Goal: Task Accomplishment & Management: Manage account settings

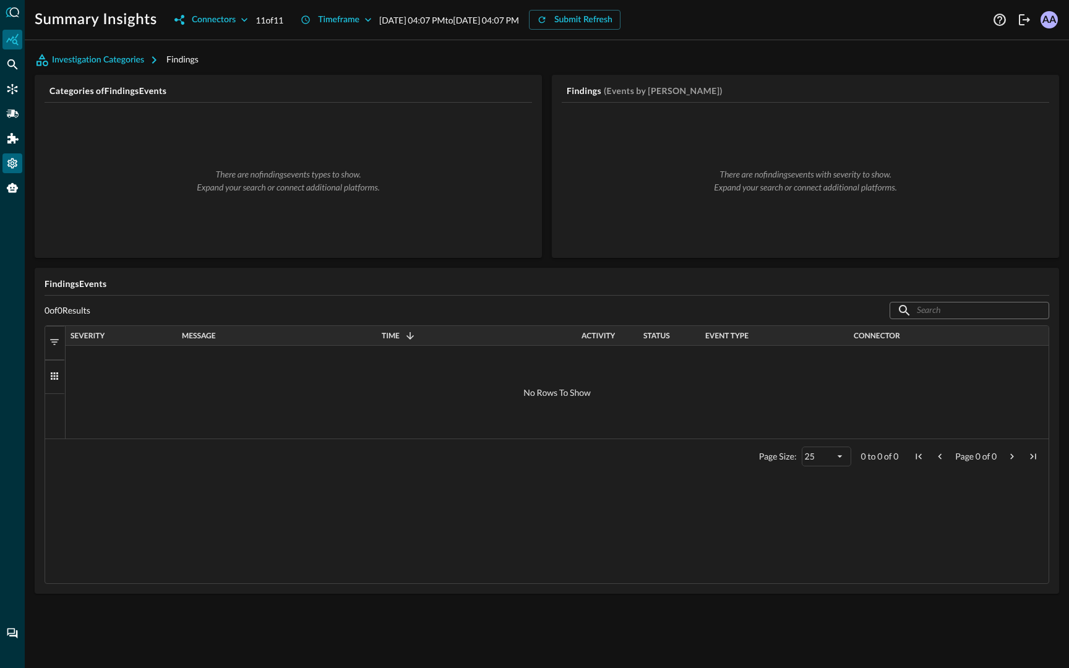
click at [10, 164] on icon "Settings" at bounding box center [12, 163] width 10 height 11
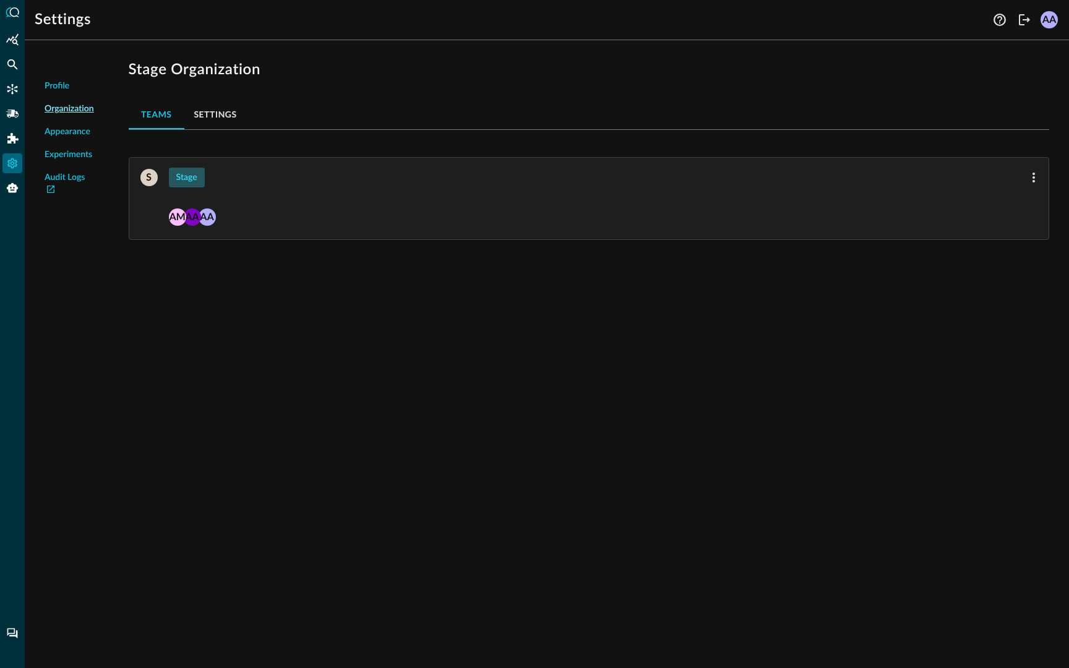
click at [183, 178] on button "Stage" at bounding box center [187, 178] width 36 height 20
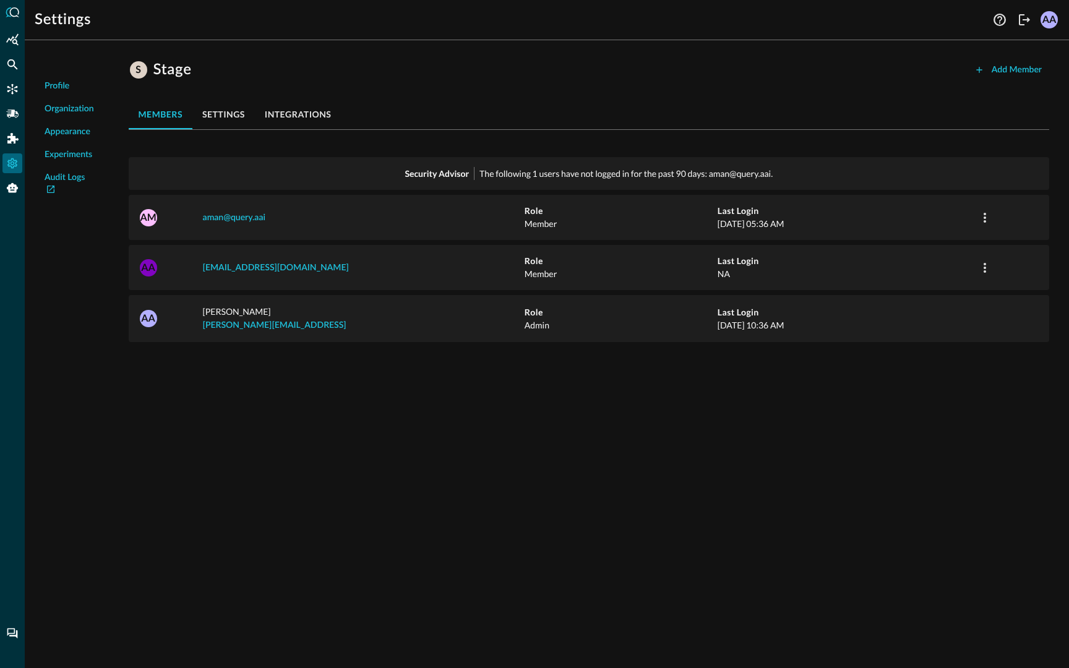
click at [290, 111] on button "integrations" at bounding box center [298, 115] width 87 height 30
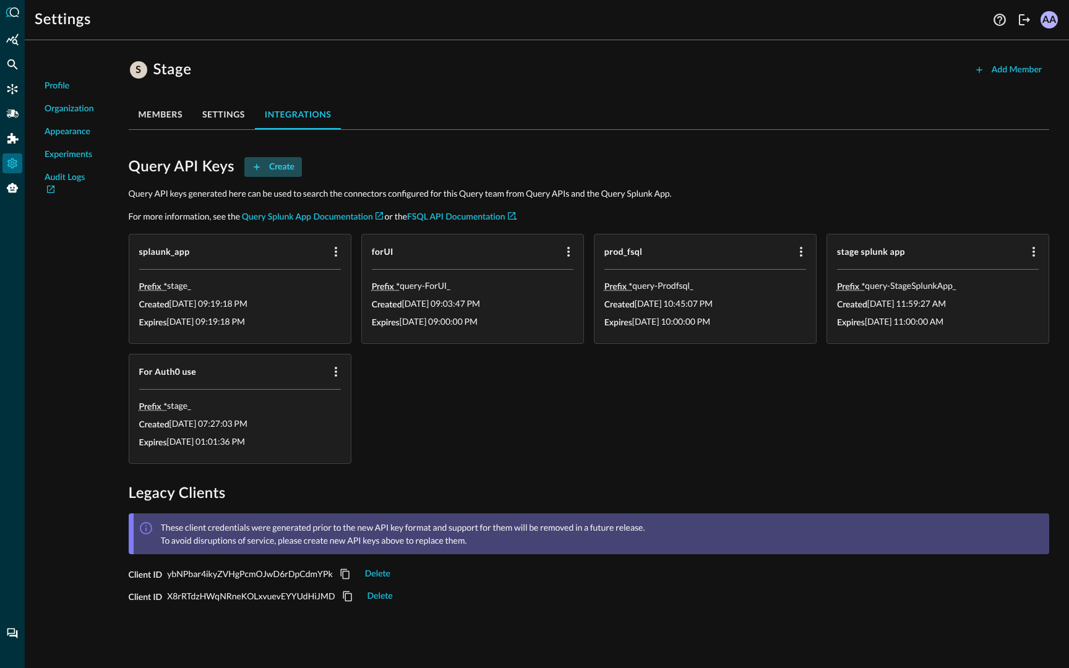
click at [277, 165] on button "Create" at bounding box center [273, 167] width 58 height 20
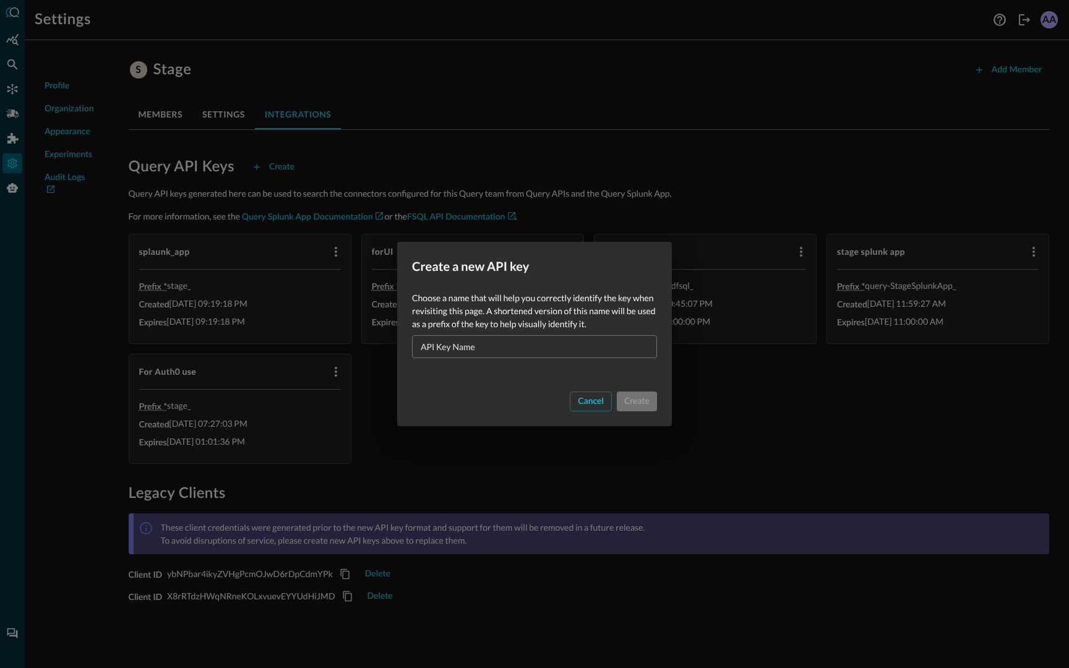
click at [438, 351] on input "API Key Name" at bounding box center [538, 346] width 238 height 23
type input "listall"
click at [640, 405] on button "Create" at bounding box center [637, 402] width 40 height 20
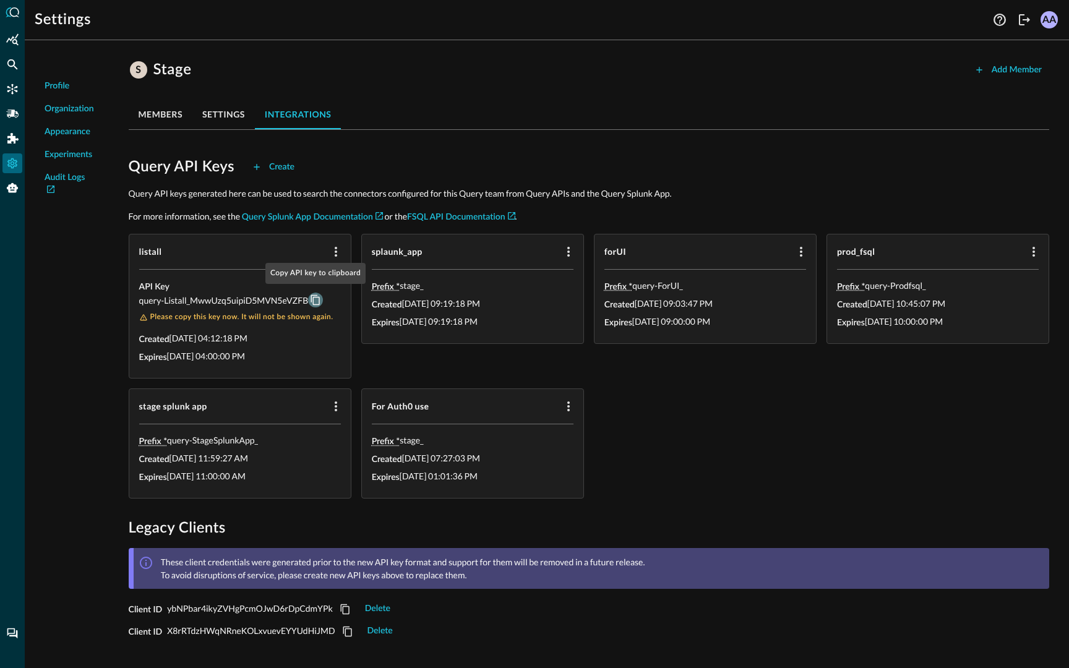
click at [315, 301] on icon "Copy API key to clipboard" at bounding box center [315, 300] width 11 height 11
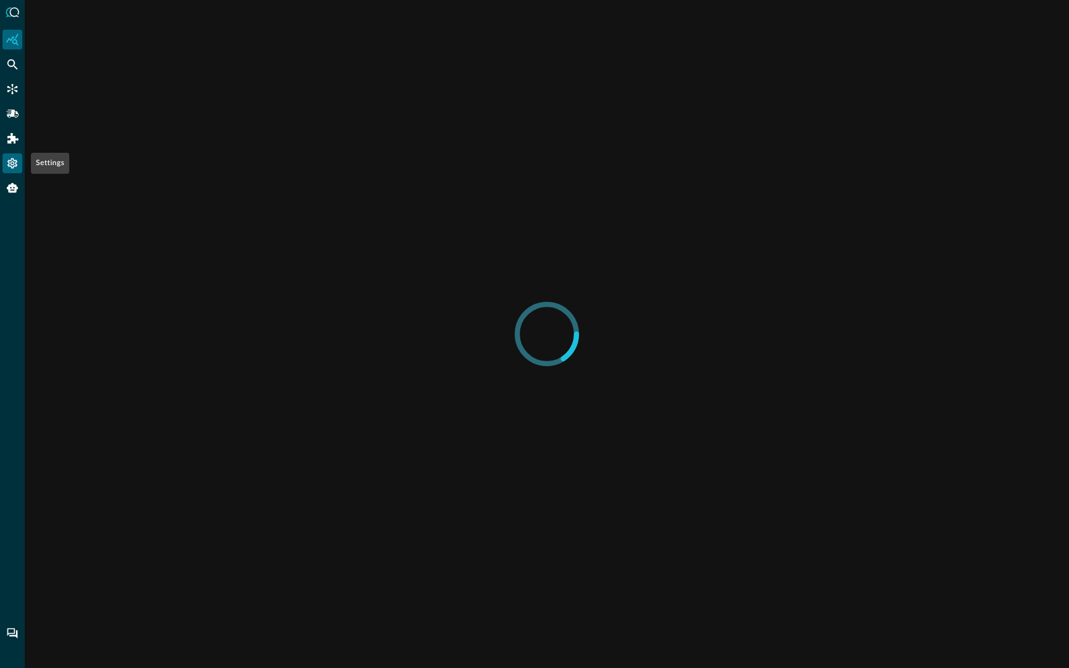
click at [9, 160] on icon "Settings" at bounding box center [12, 163] width 10 height 11
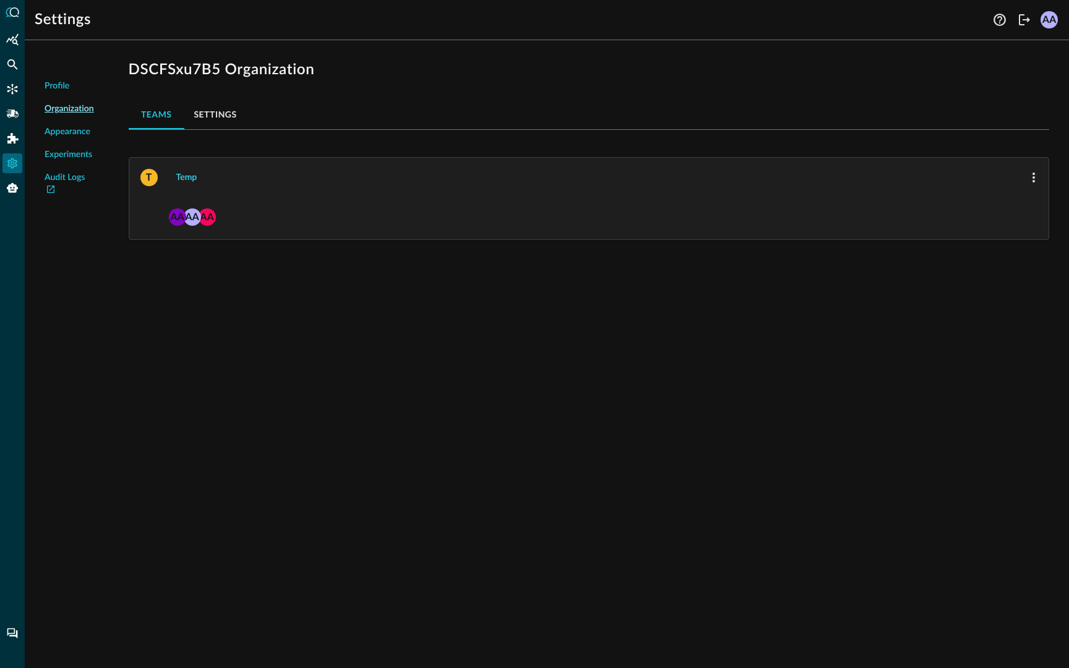
click at [184, 179] on button "Temp" at bounding box center [187, 178] width 36 height 20
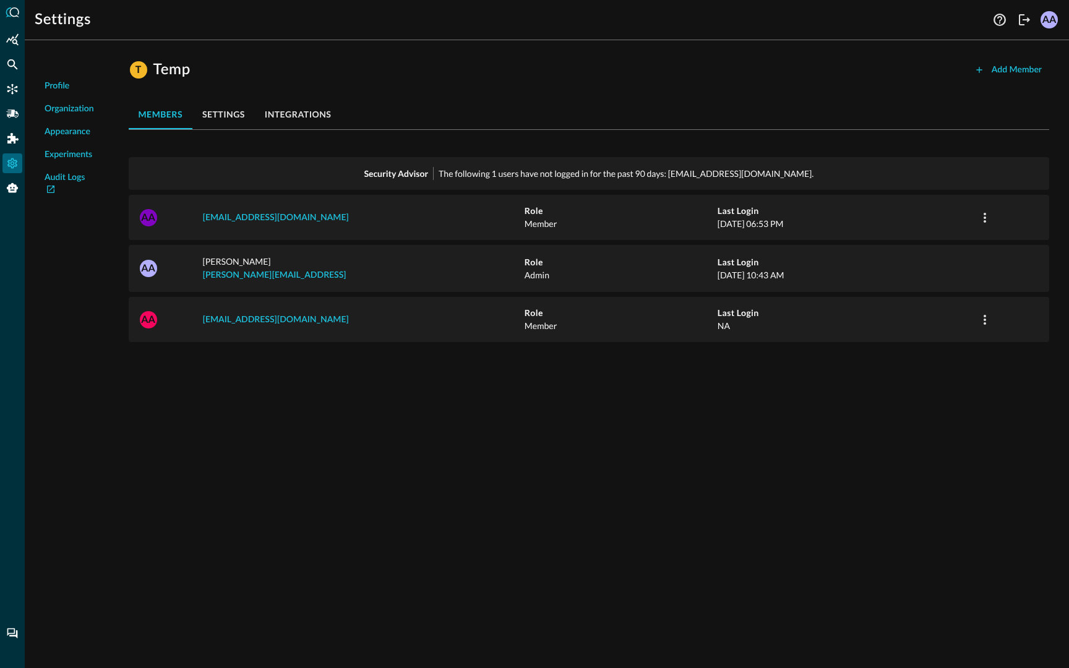
click at [318, 111] on button "integrations" at bounding box center [298, 115] width 87 height 30
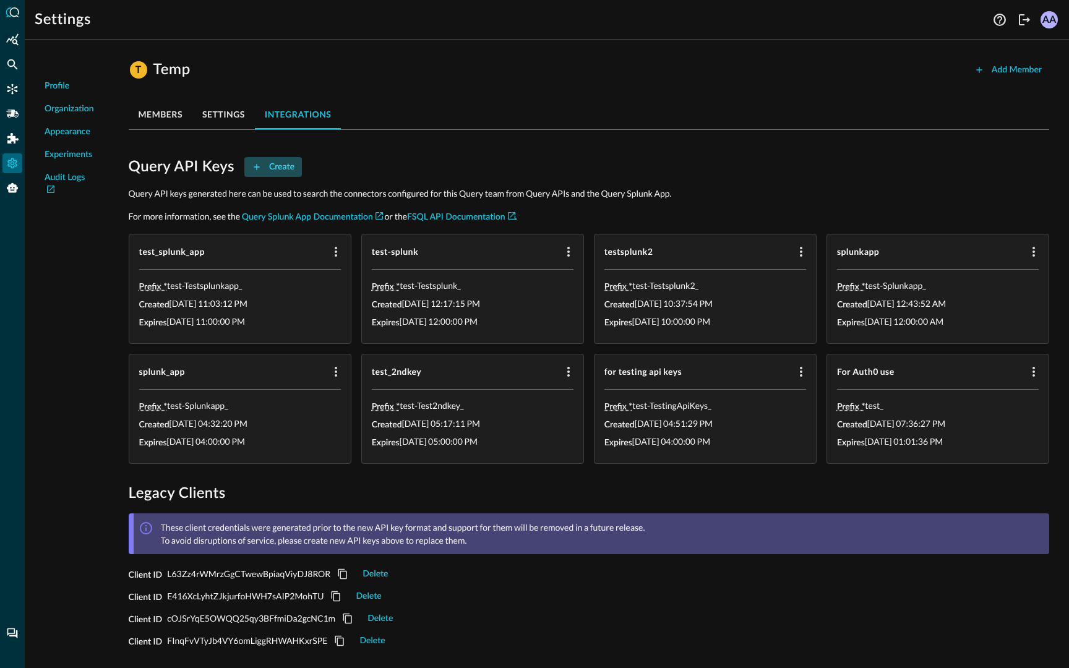
click at [279, 166] on button "Create" at bounding box center [273, 167] width 58 height 20
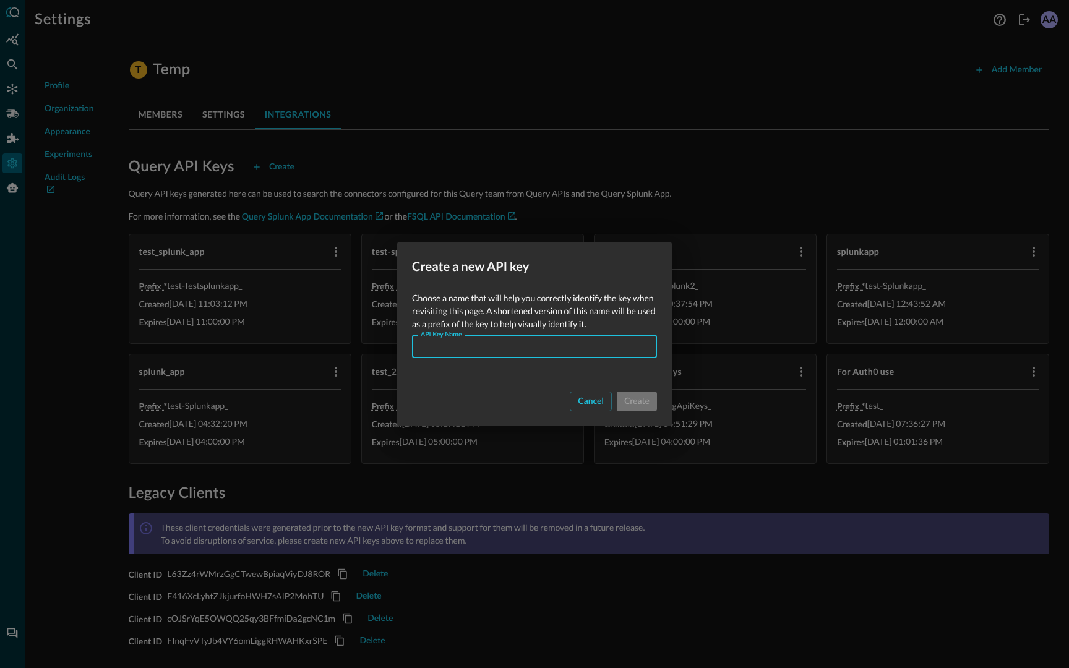
click at [449, 346] on input "API Key Name" at bounding box center [538, 346] width 238 height 23
type input "listall"
click at [653, 404] on button "Create" at bounding box center [637, 402] width 40 height 20
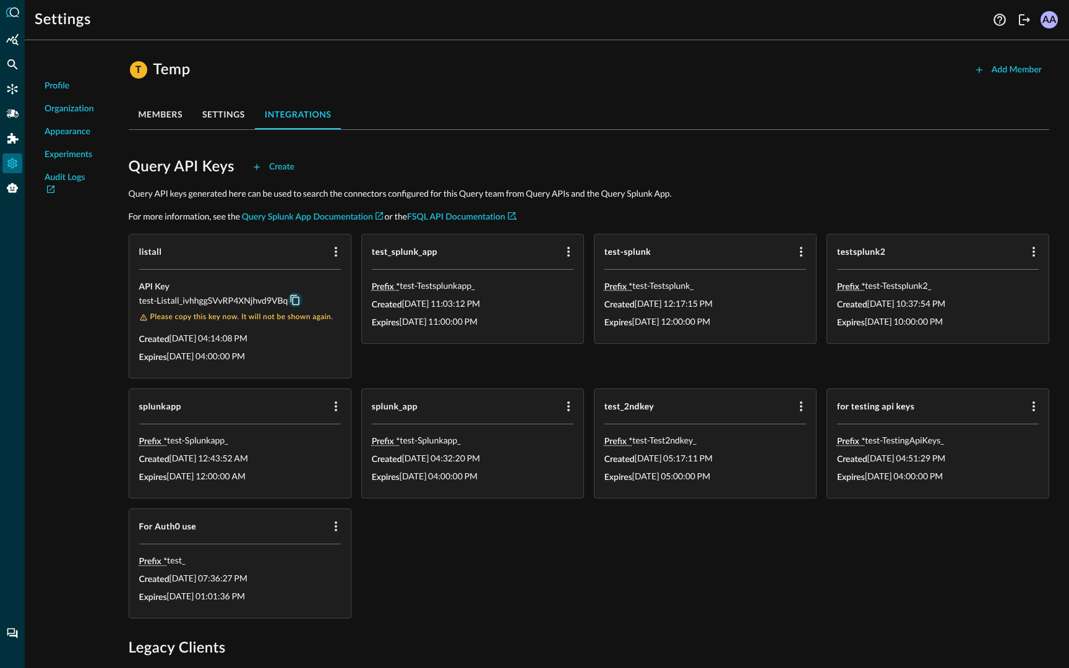
click at [293, 299] on icon "Copy API key to clipboard" at bounding box center [295, 300] width 9 height 11
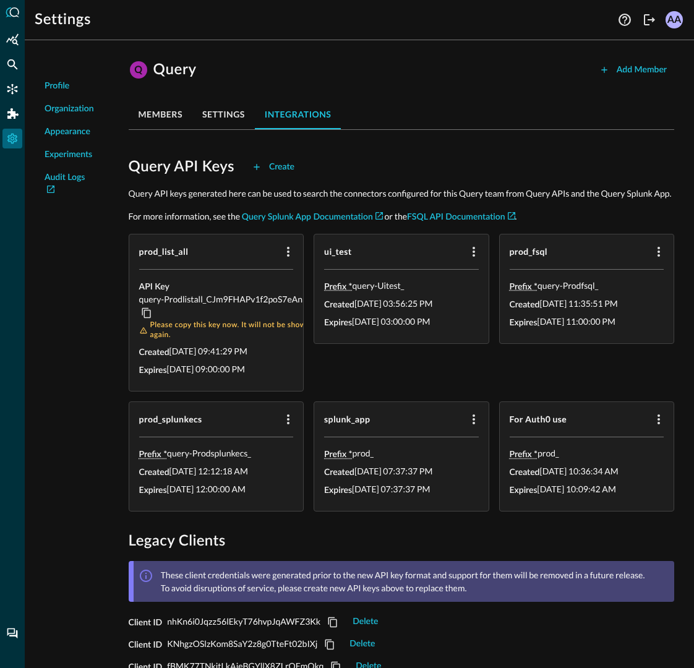
scroll to position [35, 0]
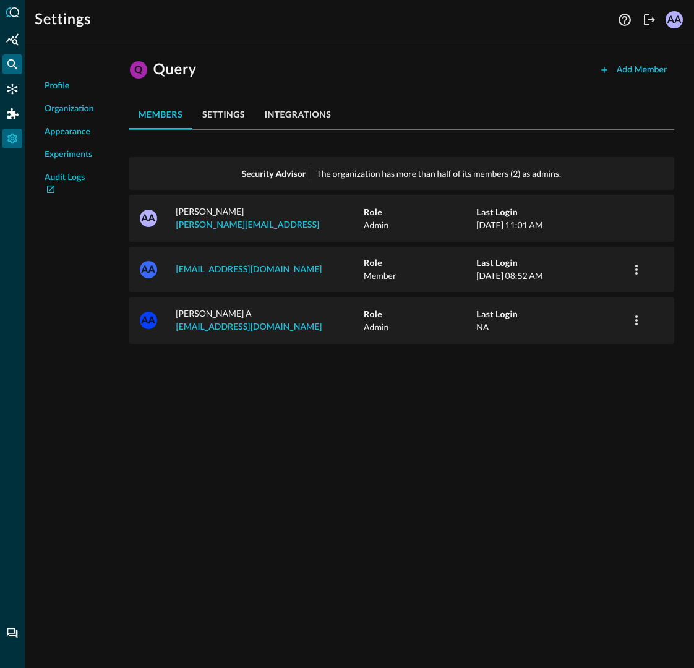
click at [14, 68] on icon "Federated Search" at bounding box center [12, 64] width 12 height 12
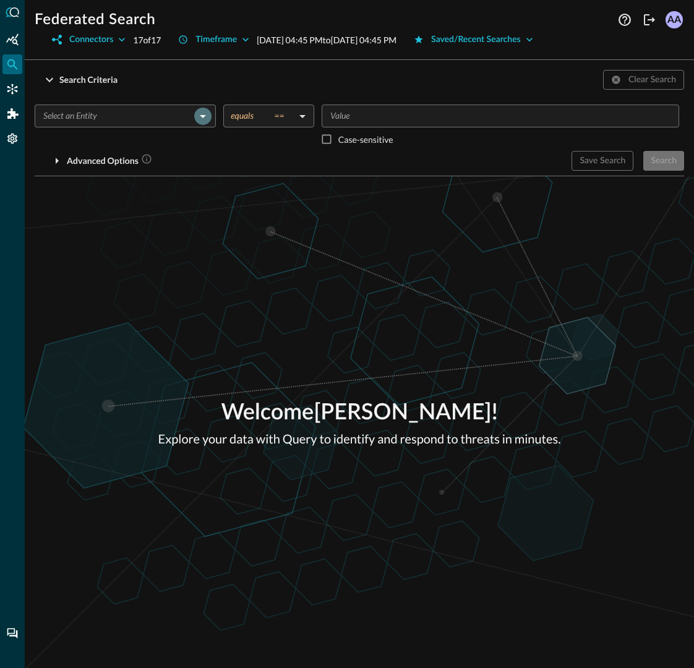
click at [201, 118] on icon "Open" at bounding box center [203, 116] width 15 height 15
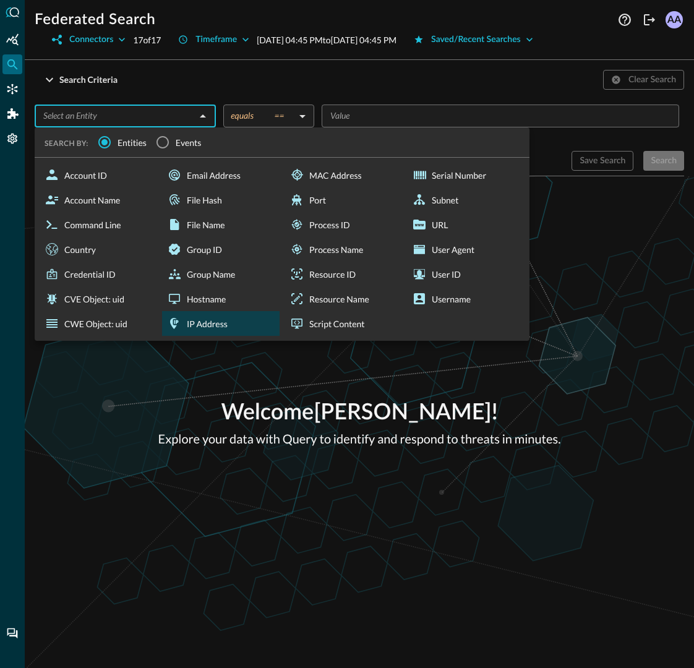
click at [203, 324] on div "IP Address" at bounding box center [221, 323] width 118 height 25
type input "IP Address"
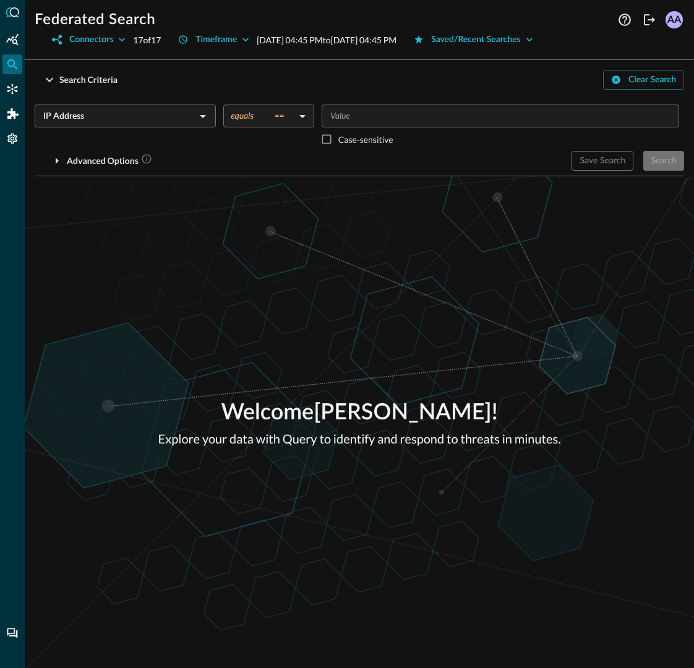
click at [374, 119] on input "Value" at bounding box center [499, 115] width 348 height 15
type input "[TECHNICAL_ID]"
click at [406, 252] on div "Welcome [PERSON_NAME] ! Explore your data with Query to identify and respond to…" at bounding box center [359, 422] width 669 height 492
click at [661, 159] on button "Search" at bounding box center [663, 161] width 41 height 20
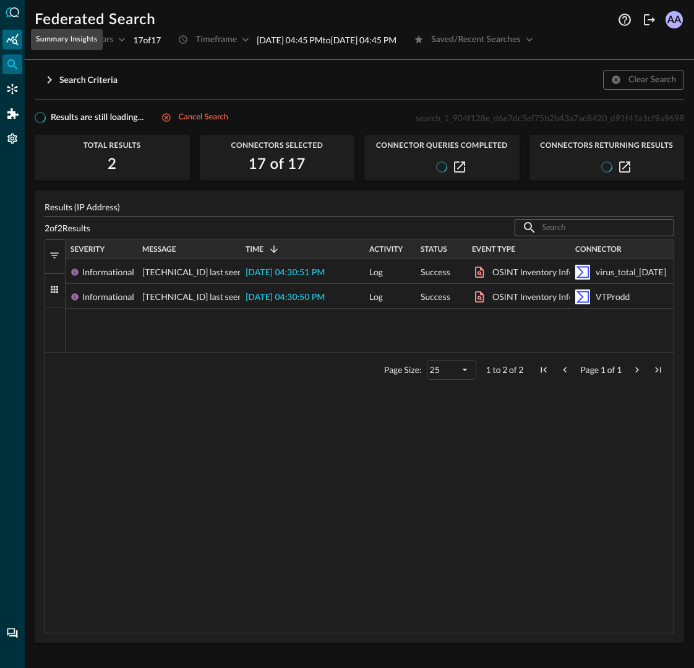
click at [20, 46] on div "Summary Insights" at bounding box center [12, 40] width 20 height 20
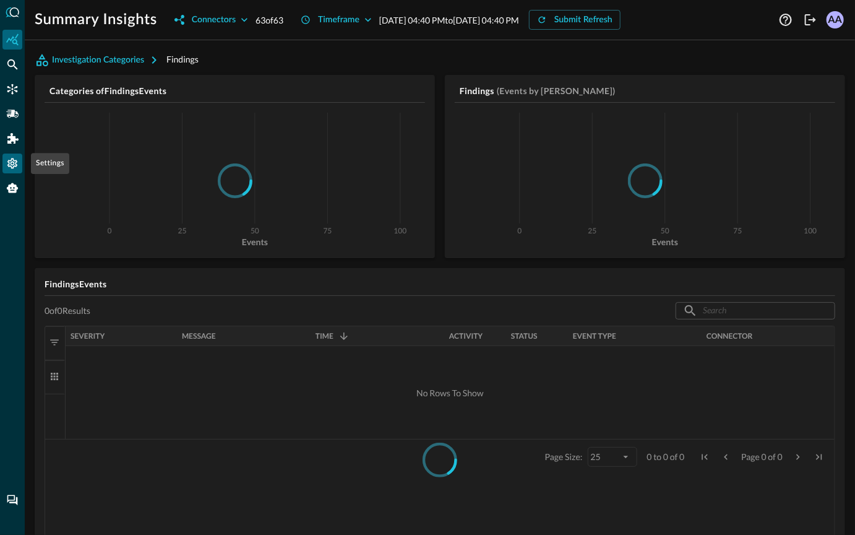
click at [16, 170] on div "Settings" at bounding box center [12, 163] width 20 height 20
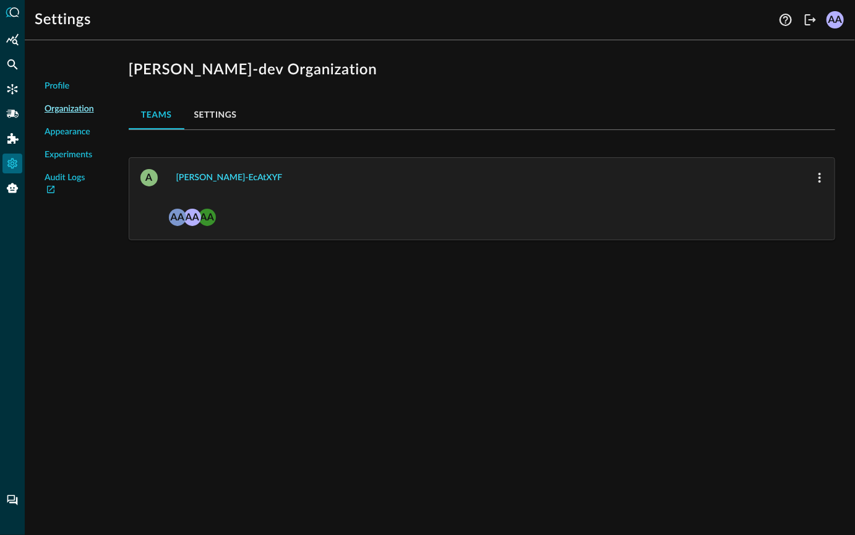
click at [205, 179] on button "avnish-ecAtXYF" at bounding box center [229, 178] width 121 height 20
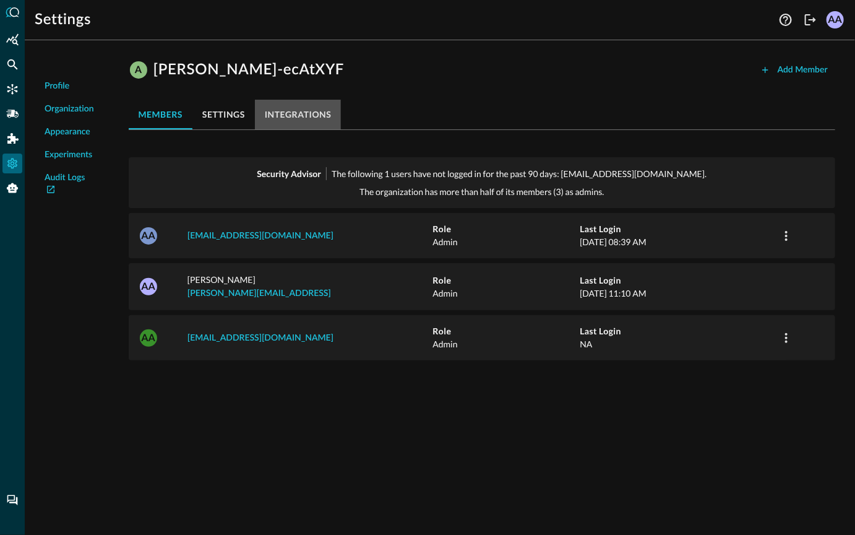
click at [306, 108] on button "integrations" at bounding box center [298, 115] width 87 height 30
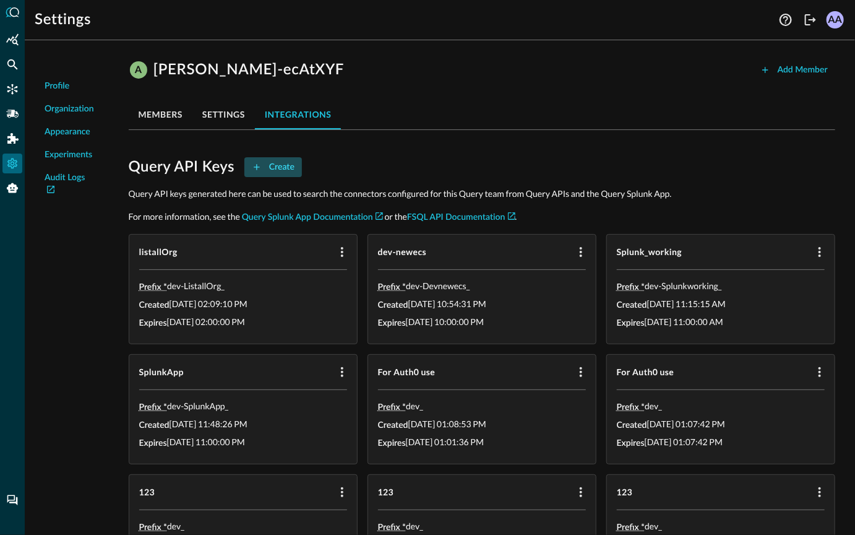
click at [277, 168] on button "Create" at bounding box center [273, 167] width 58 height 20
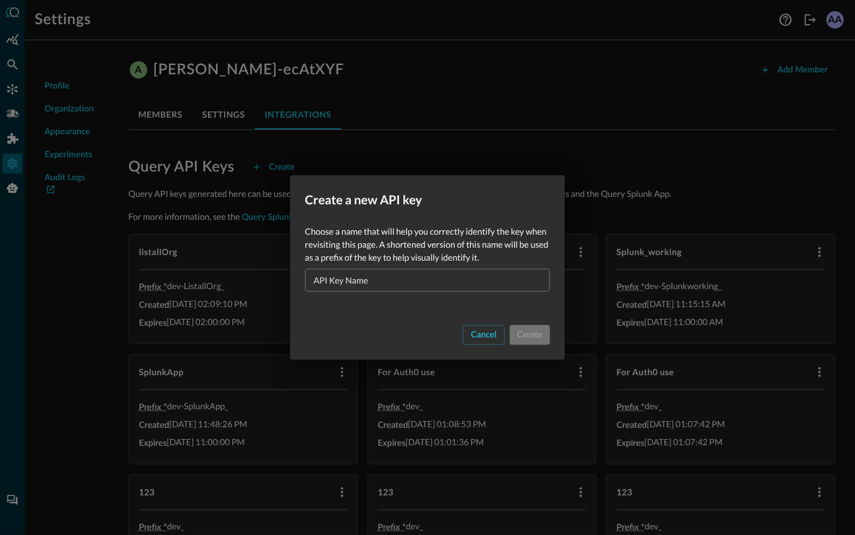
click at [336, 277] on div "API Key Name API Key Name" at bounding box center [427, 280] width 245 height 23
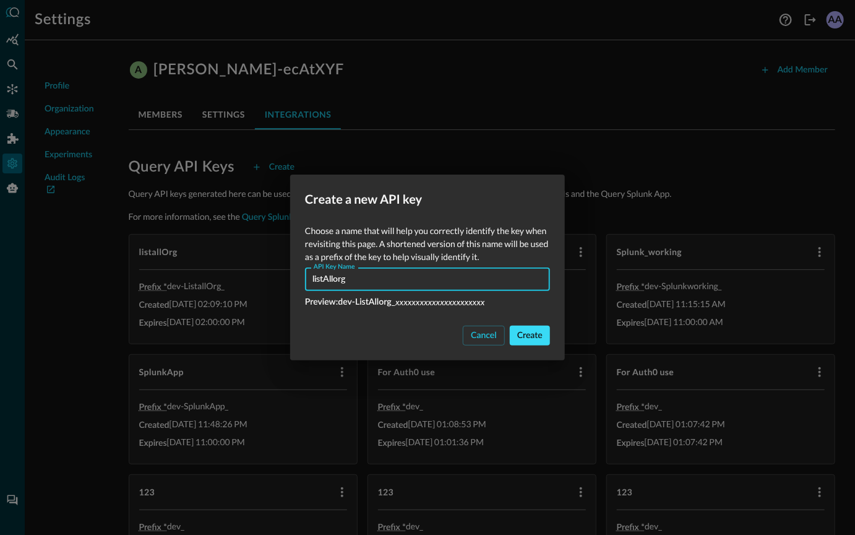
type input "listAllorg"
click at [539, 342] on button "Create" at bounding box center [530, 335] width 40 height 20
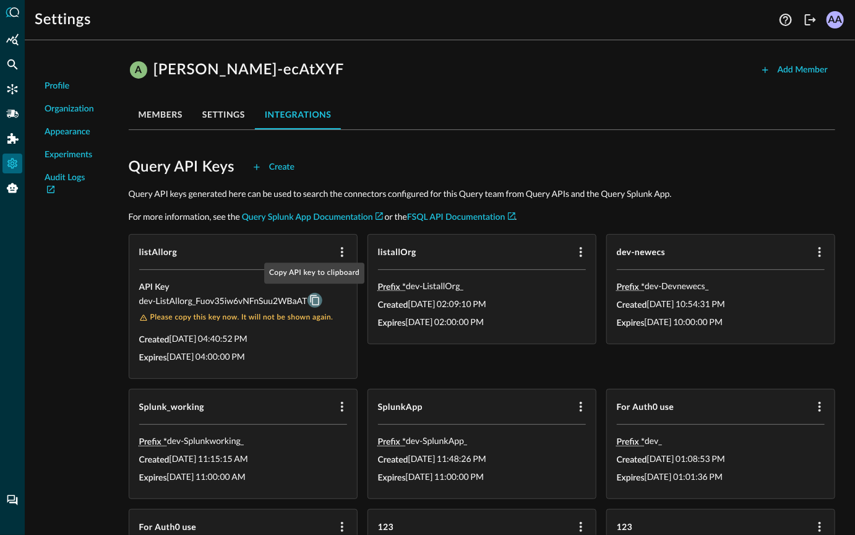
click at [316, 300] on icon "Copy API key to clipboard" at bounding box center [314, 300] width 11 height 11
